Goal: Information Seeking & Learning: Learn about a topic

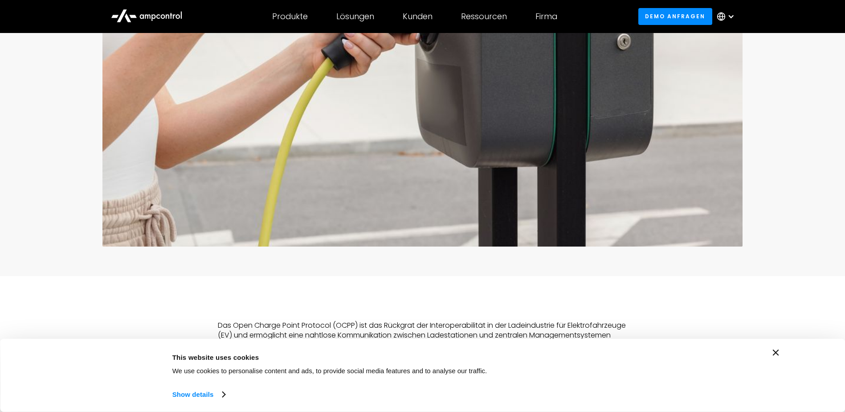
scroll to position [356, 0]
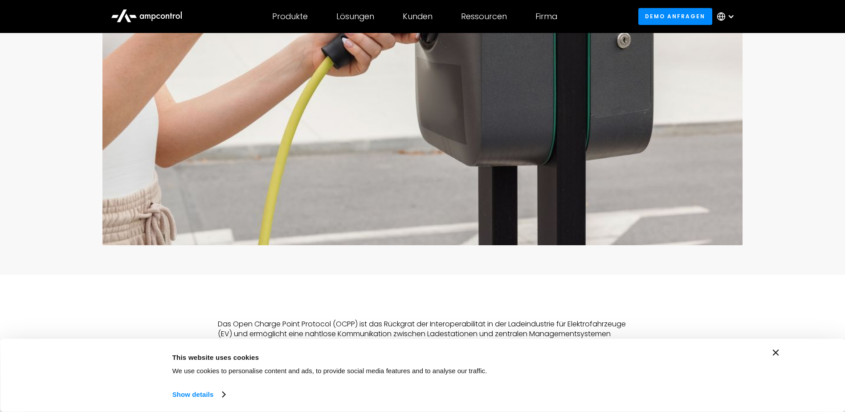
click at [779, 349] on div "Consent Details [#IABV2SETTINGS#] About This website uses cookies We use cookie…" at bounding box center [422, 375] width 845 height 73
click at [772, 351] on div "Consent Details [#IABV2SETTINGS#] About This website uses cookies We use cookie…" at bounding box center [422, 375] width 713 height 52
click at [777, 354] on icon "Close banner" at bounding box center [776, 352] width 6 height 6
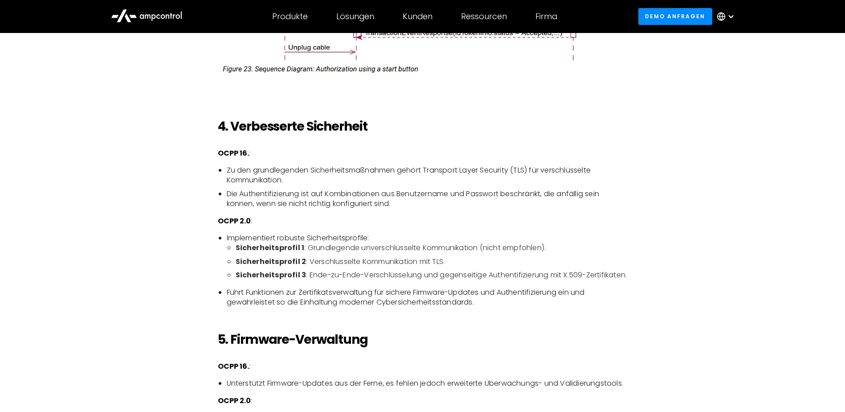
scroll to position [1603, 0]
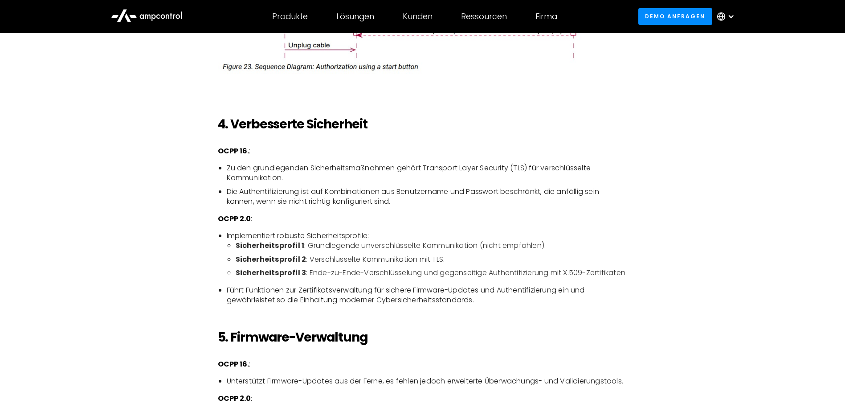
click at [535, 345] on h2 "5. Firmware-Verwaltung" at bounding box center [423, 337] width 410 height 15
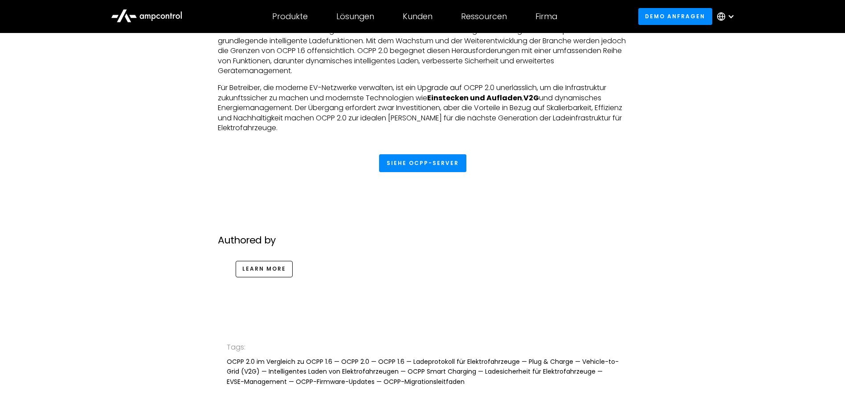
scroll to position [2272, 0]
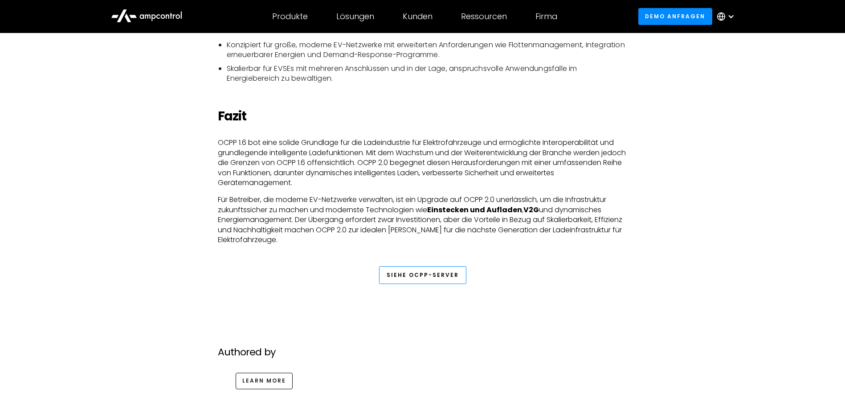
click at [426, 284] on link "Siehe OCPP-Server" at bounding box center [422, 275] width 87 height 18
